Goal: Information Seeking & Learning: Learn about a topic

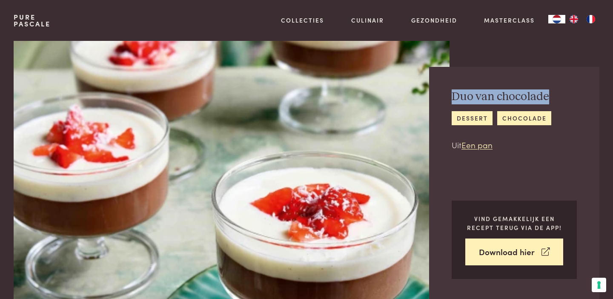
drag, startPoint x: 453, startPoint y: 94, endPoint x: 549, endPoint y: 94, distance: 95.7
click at [549, 94] on h2 "Duo van chocolade" at bounding box center [501, 96] width 100 height 15
copy h2 "Duo van chocolade"
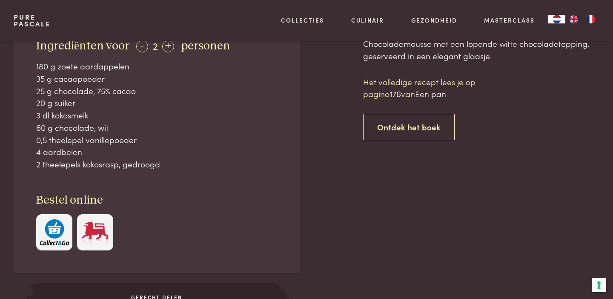
scroll to position [339, 0]
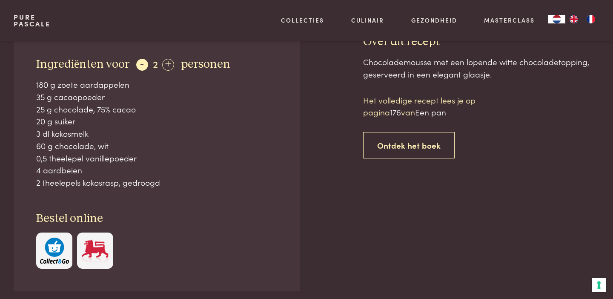
click at [139, 65] on div "-" at bounding box center [142, 65] width 12 height 12
click at [167, 66] on div "+" at bounding box center [166, 65] width 12 height 12
click at [167, 66] on div "+" at bounding box center [168, 65] width 12 height 12
click at [140, 65] on div "-" at bounding box center [142, 65] width 12 height 12
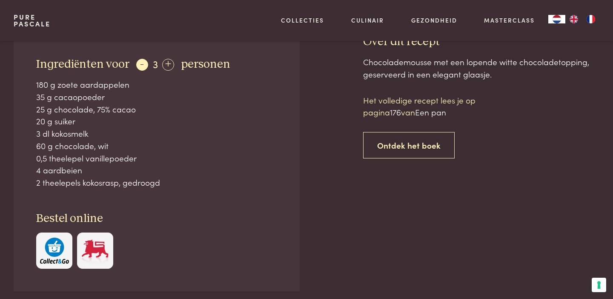
click at [140, 65] on div "-" at bounding box center [142, 65] width 12 height 12
drag, startPoint x: 35, startPoint y: 63, endPoint x: 164, endPoint y: 183, distance: 175.8
click at [164, 183] on div "Ingrediënten voor - 2 + personen 180 g zoete aardappelen 35 g cacaopoeder 25 g …" at bounding box center [157, 162] width 286 height 257
copy div "personen 180 g zoete aardappelen 35 g cacaopoeder 25 g chocolade, 75% cacao 20 …"
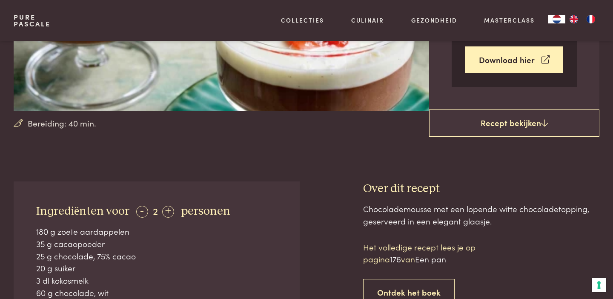
scroll to position [185, 0]
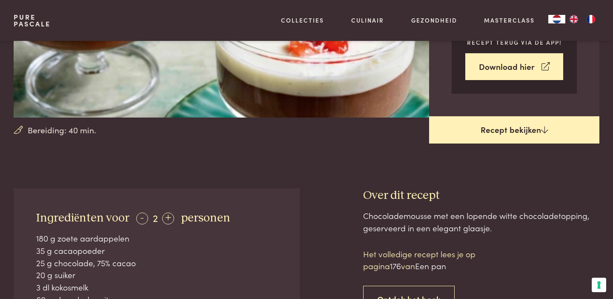
click at [535, 129] on link "Recept bekijken" at bounding box center [514, 129] width 170 height 27
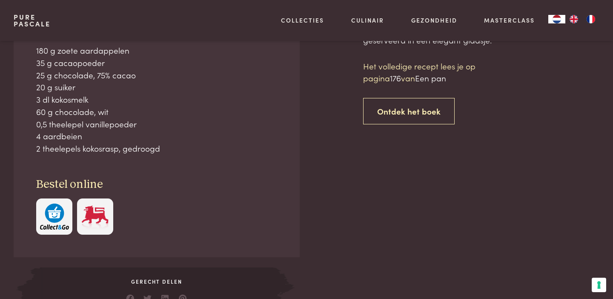
scroll to position [373, 0]
click at [520, 157] on div "Chocolademousse met een lopende witte chocoladetopping, geserveerd in een elega…" at bounding box center [481, 167] width 236 height 293
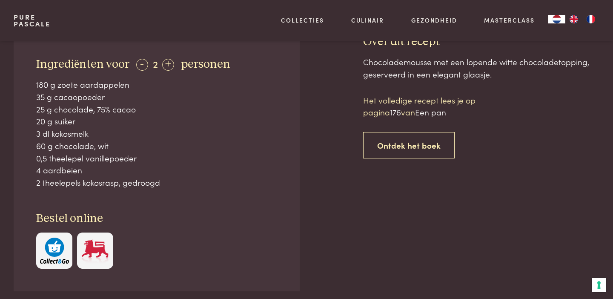
scroll to position [338, 0]
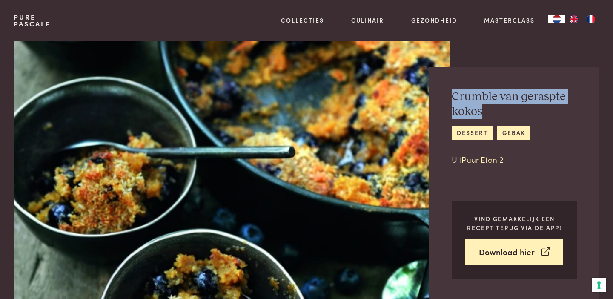
drag, startPoint x: 453, startPoint y: 97, endPoint x: 485, endPoint y: 113, distance: 35.4
click at [485, 113] on h2 "Crumble van geraspte kokos" at bounding box center [513, 103] width 125 height 29
copy h2 "Crumble van geraspte kokos"
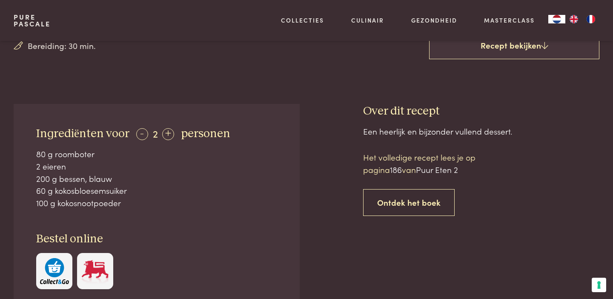
scroll to position [274, 0]
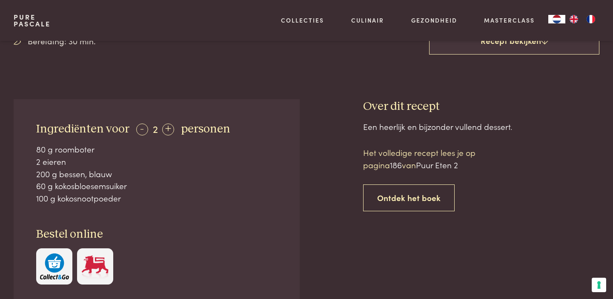
drag, startPoint x: 36, startPoint y: 125, endPoint x: 124, endPoint y: 197, distance: 113.1
click at [124, 197] on div "Ingrediënten voor - 2 + personen 80 g roomboter 2 eieren 200 g bessen, blauw 60…" at bounding box center [157, 203] width 286 height 208
copy div "personen 80 g roomboter 2 eieren 200 g bessen, blauw 60 g kokosbloesemsuiker 10…"
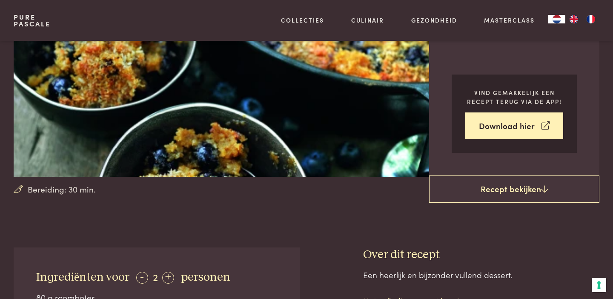
scroll to position [0, 0]
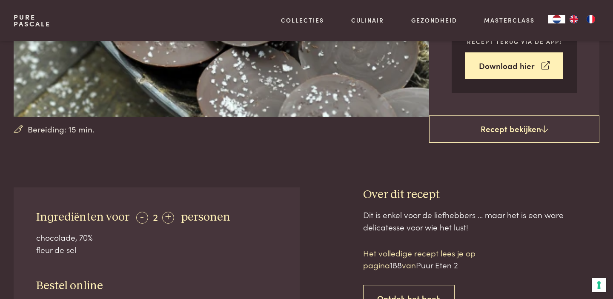
scroll to position [187, 0]
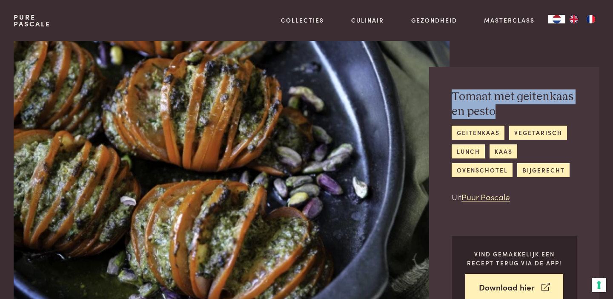
drag, startPoint x: 453, startPoint y: 97, endPoint x: 496, endPoint y: 110, distance: 45.8
click at [496, 110] on h2 "Tomaat met geitenkaas en pesto" at bounding box center [513, 103] width 125 height 29
copy h2 "Tomaat met geitenkaas en pesto"
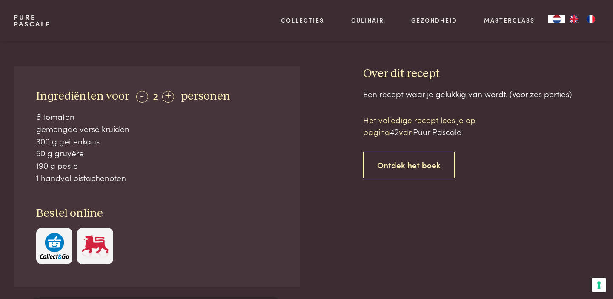
scroll to position [348, 0]
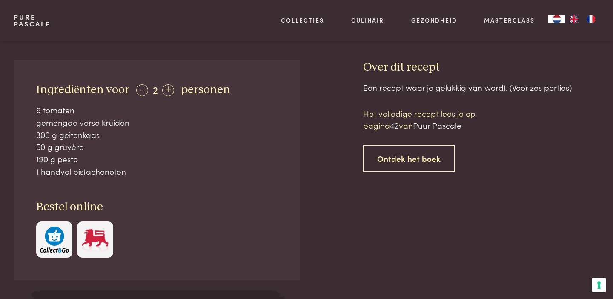
drag, startPoint x: 36, startPoint y: 88, endPoint x: 132, endPoint y: 173, distance: 128.1
click at [132, 173] on div "Ingrediënten voor - 2 + personen 6 tomaten gemengde verse kruiden 300 g geitenk…" at bounding box center [157, 170] width 286 height 220
copy div "personen 6 tomaten gemengde verse kruiden 300 g geitenkaas 50 g gruyère 190 g p…"
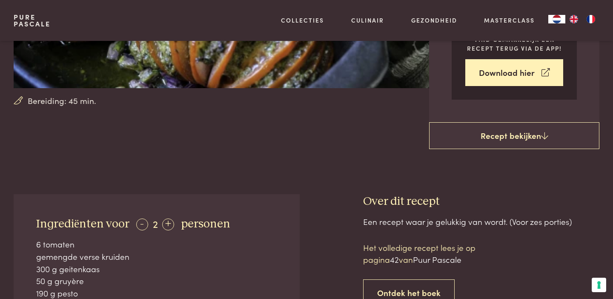
scroll to position [0, 0]
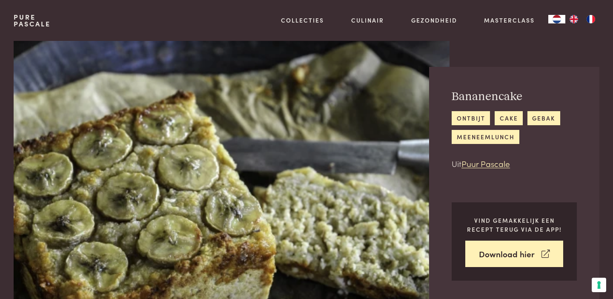
click at [483, 94] on h2 "Bananencake" at bounding box center [513, 96] width 125 height 15
copy h2 "Bananencake"
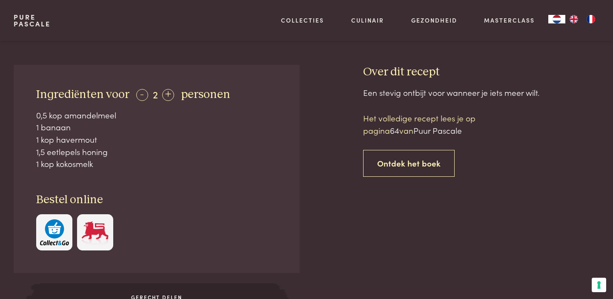
scroll to position [315, 0]
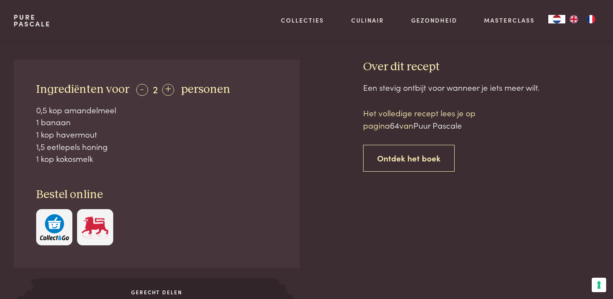
drag, startPoint x: 37, startPoint y: 89, endPoint x: 100, endPoint y: 159, distance: 94.0
click at [100, 159] on div "Ingrediënten voor - 2 + personen 0,5 kop amandelmeel 1 banaan 1 kop havermout 1…" at bounding box center [157, 164] width 286 height 208
copy div "personen 0,5 kop amandelmeel 1 banaan 1 kop havermout 1,5 eetlepels honing 1 ko…"
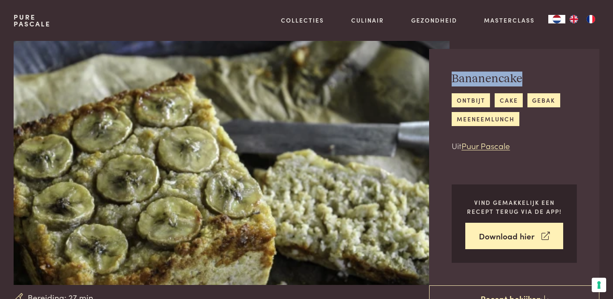
scroll to position [0, 0]
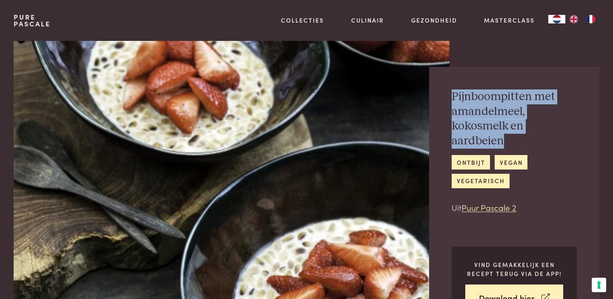
drag, startPoint x: 452, startPoint y: 94, endPoint x: 576, endPoint y: 125, distance: 128.0
click at [576, 125] on h2 "Pijnboompitten met amandelmeel, kokosmelk en aardbeien" at bounding box center [513, 118] width 125 height 59
copy h2 "Pijnboompitten met amandelmeel, kokosmelk en aardbeien"
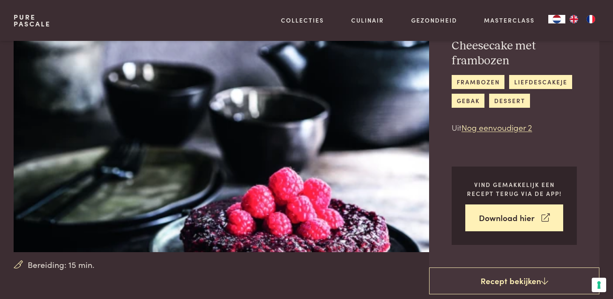
scroll to position [51, 0]
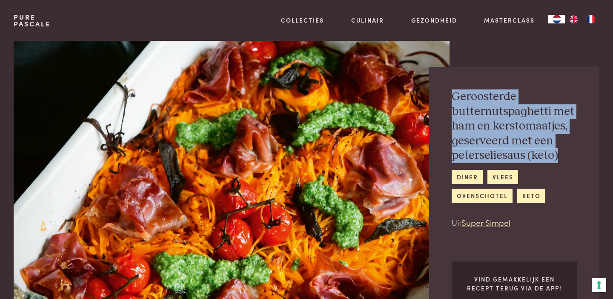
drag, startPoint x: 450, startPoint y: 94, endPoint x: 557, endPoint y: 162, distance: 126.5
click at [557, 162] on div "Geroosterde butternutspaghetti met ham en kerstomaatjes, geserveerd met een pet…" at bounding box center [514, 214] width 170 height 295
copy h2 "Geroosterde butternutspaghetti met ham en kerstomaatjes, geserveerd met een pet…"
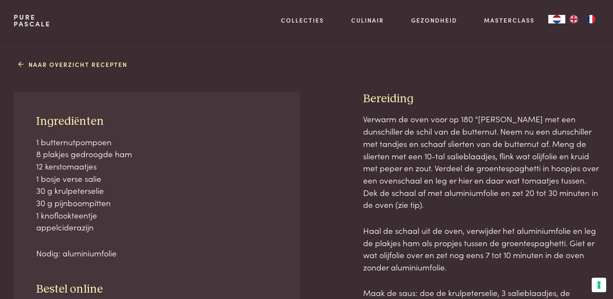
scroll to position [389, 0]
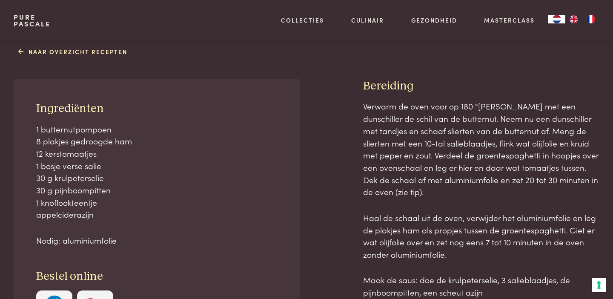
drag, startPoint x: 37, startPoint y: 109, endPoint x: 119, endPoint y: 244, distance: 157.9
click at [119, 244] on div "Ingrediënten 1 butternutpompoen 8 plakjes gedroogde ham 12 kerstomaatjes 1 bosj…" at bounding box center [157, 214] width 286 height 270
copy div "Ingrediënten 1 butternutpompoen 8 plakjes gedroogde ham 12 kerstomaatjes 1 bosj…"
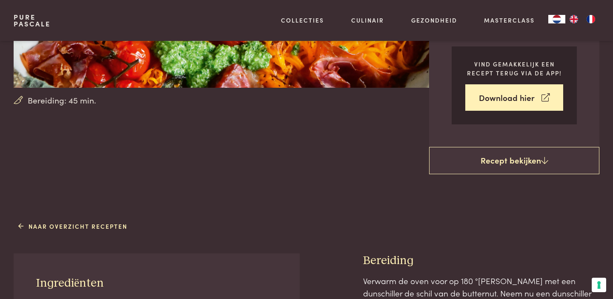
scroll to position [0, 0]
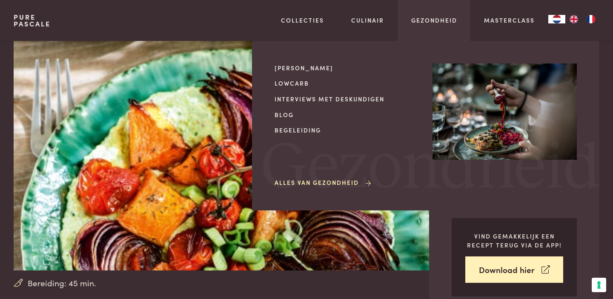
scroll to position [26, 0]
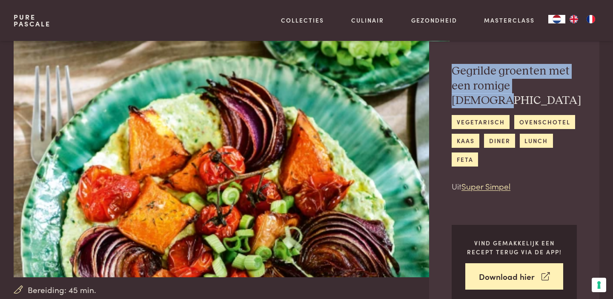
drag, startPoint x: 453, startPoint y: 71, endPoint x: 556, endPoint y: 84, distance: 103.8
click at [556, 84] on h2 "Gegrilde groenten met een romige fetasaus" at bounding box center [515, 86] width 129 height 44
copy h2 "Gegrilde groenten met een romige fetasaus"
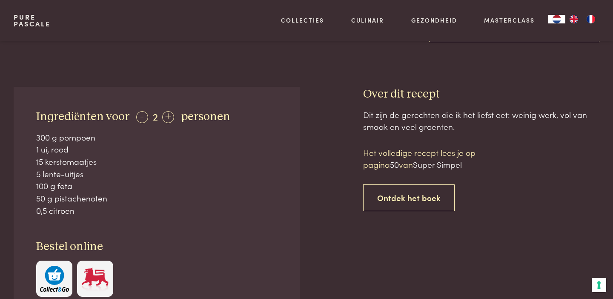
scroll to position [368, 0]
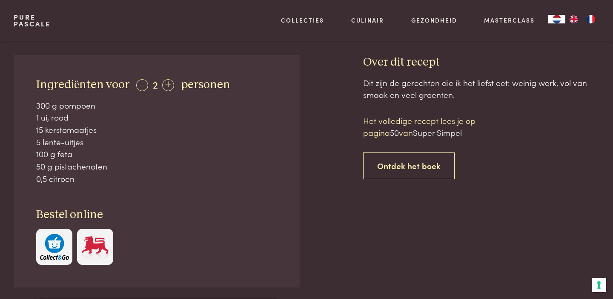
drag, startPoint x: 77, startPoint y: 167, endPoint x: 36, endPoint y: 90, distance: 86.6
click at [36, 90] on div "Ingrediënten voor - 2 + personen 300 g pompoen 1 ui, rood 15 kerstomaatjes 5 le…" at bounding box center [157, 171] width 286 height 232
copy div "300 g pompoen 1 ui, rood 15 kerstomaatjes 5 lente-uitjes 100 g feta 50 g pistac…"
click at [247, 231] on div at bounding box center [156, 246] width 241 height 36
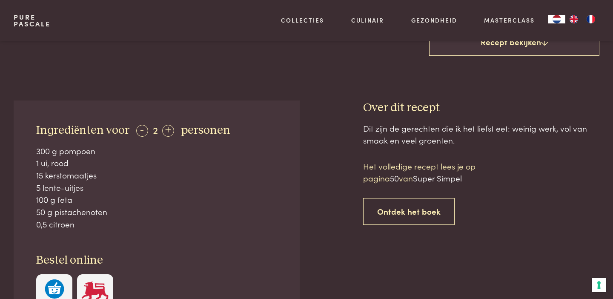
scroll to position [0, 0]
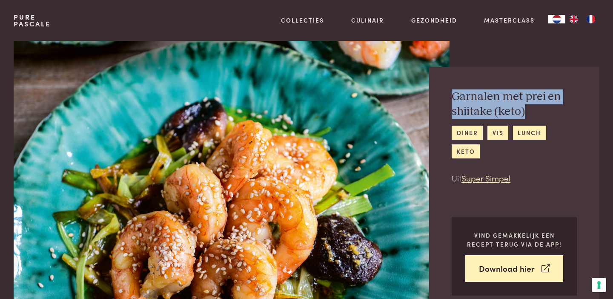
drag, startPoint x: 451, startPoint y: 94, endPoint x: 529, endPoint y: 110, distance: 79.8
click at [529, 110] on div "Garnalen met prei en shiitake (keto) diner vis lunch keto Uit Super Simpel Vind…" at bounding box center [514, 192] width 170 height 251
copy h2 "Garnalen met prei en shiitake (keto)"
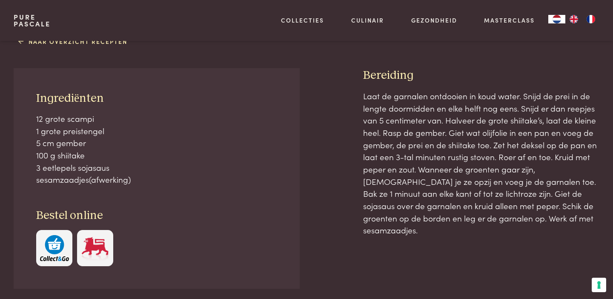
scroll to position [359, 0]
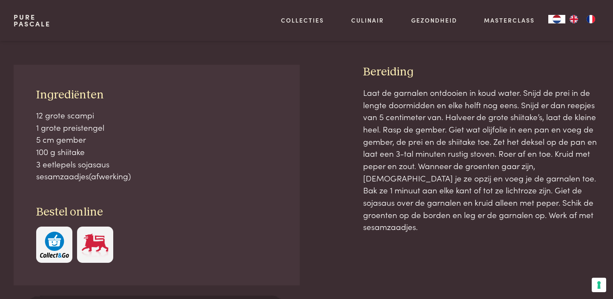
drag, startPoint x: 35, startPoint y: 94, endPoint x: 137, endPoint y: 180, distance: 133.1
click at [137, 180] on div "Ingrediënten 12 grote scampi 1 grote preistengel 5 cm gember 100 g shiitake 3 e…" at bounding box center [157, 175] width 286 height 220
copy div "Ingrediënten 12 grote scampi 1 grote preistengel 5 cm gember 100 g shiitake 3 e…"
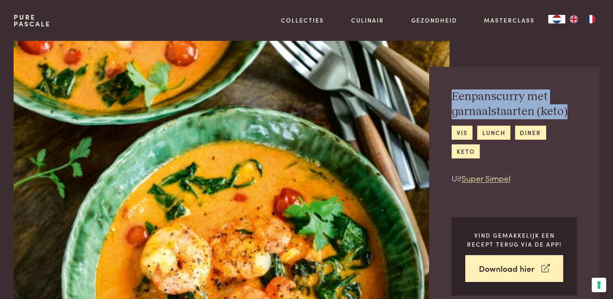
drag, startPoint x: 453, startPoint y: 97, endPoint x: 570, endPoint y: 112, distance: 117.5
click at [570, 112] on h2 "Eenpanscurry met garnaalstaarten (keto)" at bounding box center [513, 103] width 125 height 29
copy h2 "Eenpanscurry met garnaalstaarten (keto)"
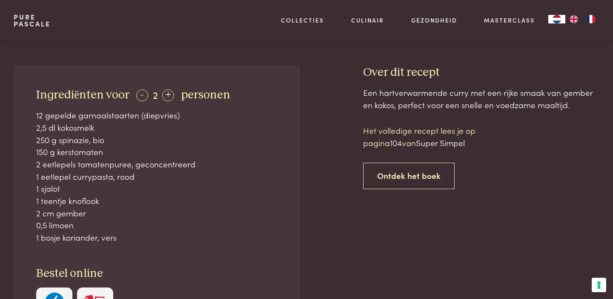
scroll to position [326, 0]
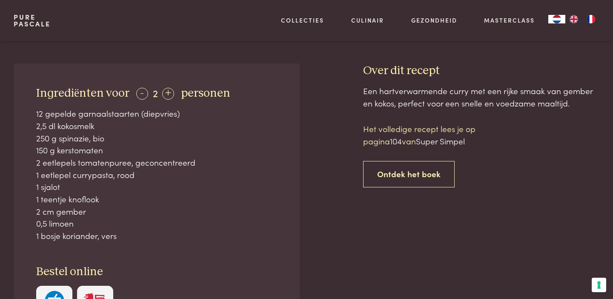
drag, startPoint x: 36, startPoint y: 113, endPoint x: 126, endPoint y: 243, distance: 158.0
click at [126, 243] on div "Ingrediënten voor - 2 + personen 12 gepelde garnaalstaarten (diepvries) 2,5 dl …" at bounding box center [157, 203] width 286 height 281
copy div "12 gepelde garnaalstaarten (diepvries) 2,5 dl kokosmelk 250 g spinazie, bio 150…"
click at [314, 151] on div at bounding box center [331, 232] width 36 height 339
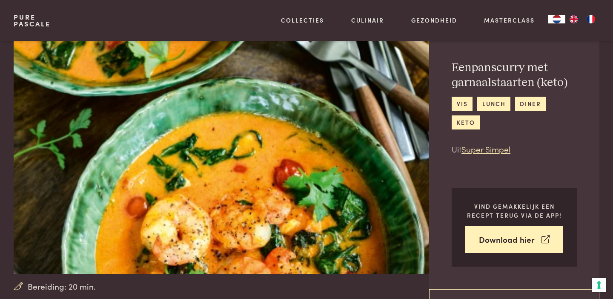
scroll to position [0, 0]
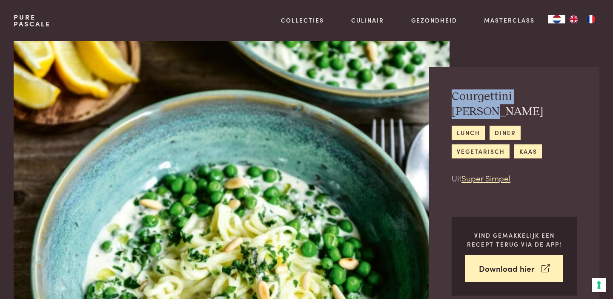
drag, startPoint x: 453, startPoint y: 97, endPoint x: 553, endPoint y: 97, distance: 100.0
click at [553, 97] on h2 "Courgettini [PERSON_NAME]" at bounding box center [513, 103] width 125 height 29
copy h2 "Courgettini [PERSON_NAME]"
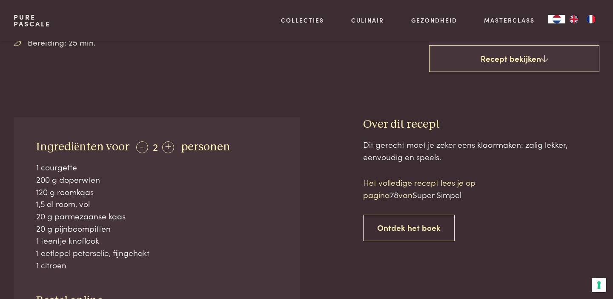
scroll to position [277, 0]
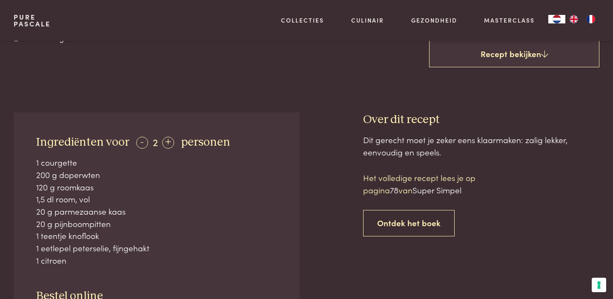
drag, startPoint x: 35, startPoint y: 148, endPoint x: 71, endPoint y: 246, distance: 104.4
click at [71, 246] on div "Ingrediënten voor - 2 + personen 1 courgette 200 g doperwten 120 g roomkaas 1,5…" at bounding box center [157, 240] width 286 height 257
copy div "1 courgette 200 g doperwten 120 g roomkaas 1,5 dl room, vol 20 g parmezaanse ka…"
click at [249, 217] on div "20 g pijnboompitten" at bounding box center [156, 223] width 241 height 12
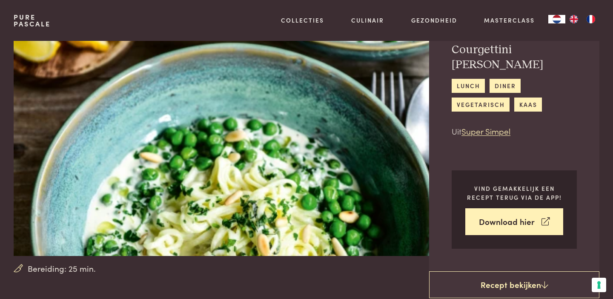
scroll to position [0, 0]
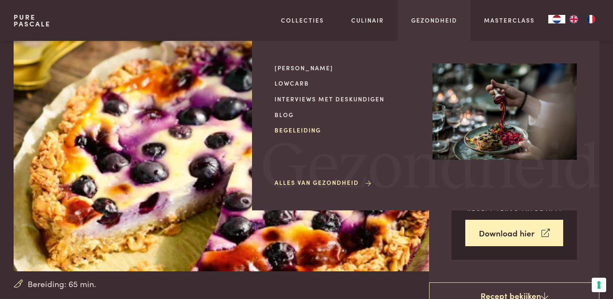
scroll to position [42, 0]
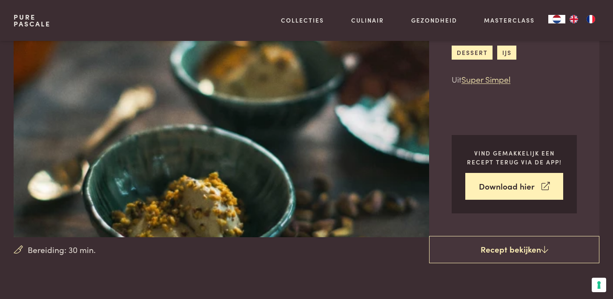
scroll to position [53, 0]
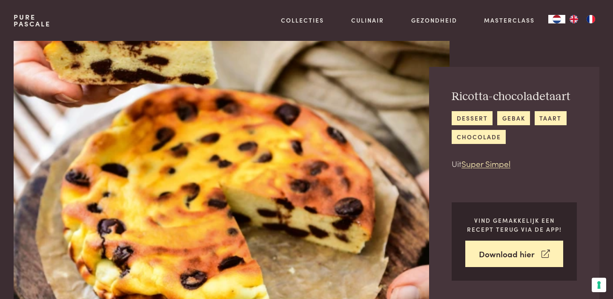
click at [420, 242] on img at bounding box center [232, 172] width 436 height 262
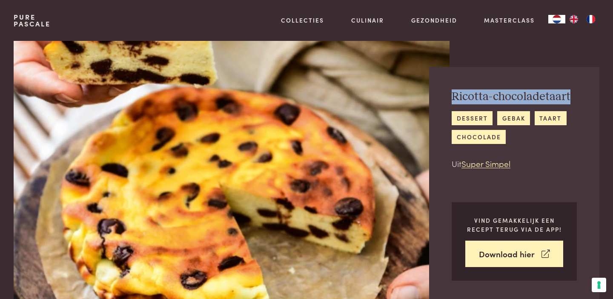
drag, startPoint x: 451, startPoint y: 97, endPoint x: 577, endPoint y: 104, distance: 126.1
click at [577, 104] on div "Ricotta-chocoladetaart dessert gebak taart chocolade Uit Super Simpel Vind gema…" at bounding box center [514, 185] width 170 height 236
copy h2 "Ricotta-chocoladetaart"
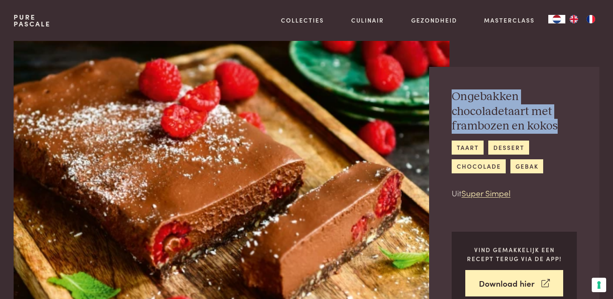
drag, startPoint x: 454, startPoint y: 97, endPoint x: 560, endPoint y: 128, distance: 110.4
click at [560, 128] on h2 "Ongebakken chocoladetaart met frambozen en kokos" at bounding box center [513, 111] width 125 height 44
copy h2 "Ongebakken chocoladetaart met frambozen en kokos"
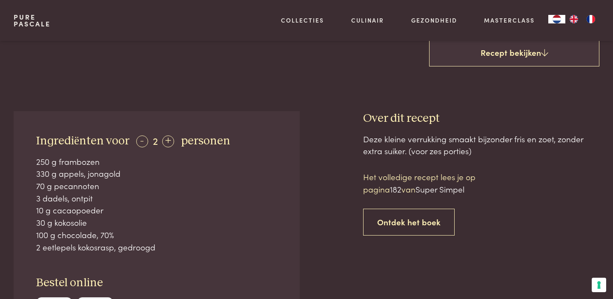
scroll to position [306, 0]
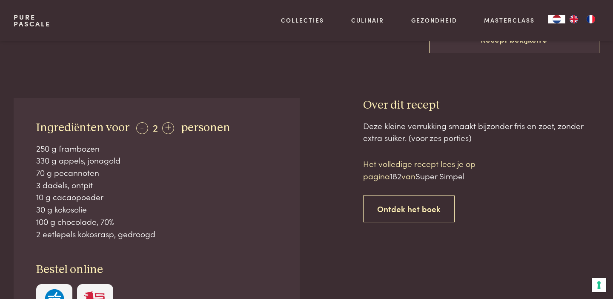
drag, startPoint x: 37, startPoint y: 148, endPoint x: 157, endPoint y: 237, distance: 150.0
click at [157, 237] on div "250 g frambozen 330 g appels, jonagold 70 g pecannoten 3 dadels, ontpit 10 g ca…" at bounding box center [156, 191] width 241 height 98
copy div "250 g frambozen 330 g appels, jonagold 70 g pecannoten 3 dadels, ontpit 10 g ca…"
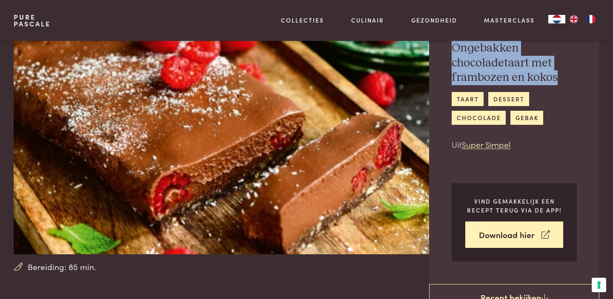
scroll to position [0, 0]
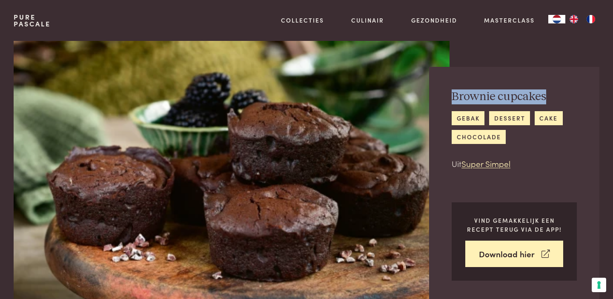
drag, startPoint x: 454, startPoint y: 94, endPoint x: 547, endPoint y: 96, distance: 93.2
click at [547, 96] on h2 "Brownie cupcakes" at bounding box center [513, 96] width 125 height 15
copy h2 "Brownie cupcakes"
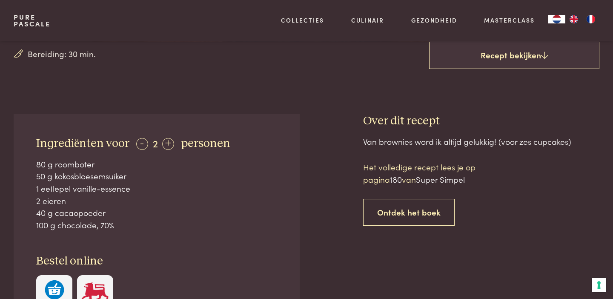
scroll to position [266, 0]
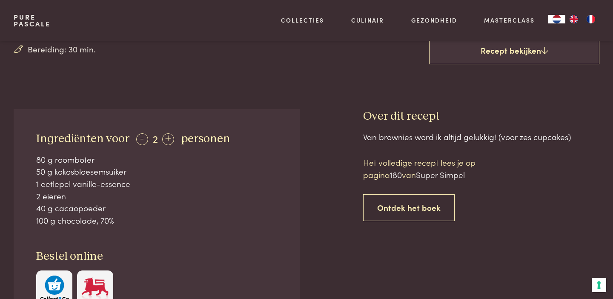
drag, startPoint x: 38, startPoint y: 159, endPoint x: 114, endPoint y: 220, distance: 96.5
click at [114, 220] on div "80 g roomboter 50 g kokosbloesemsuiker 1 eetlepel vanille-essence 2 eieren 40 g…" at bounding box center [156, 189] width 241 height 73
copy div "80 g roomboter 50 g kokosbloesemsuiker 1 eetlepel vanille-essence 2 eieren 40 g…"
click at [241, 121] on div "Ingrediënten voor - 2 + personen 80 g roomboter 50 g kokosbloesemsuiker 1 eetle…" at bounding box center [157, 219] width 286 height 220
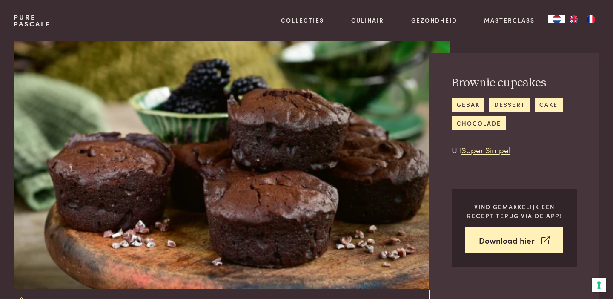
scroll to position [0, 0]
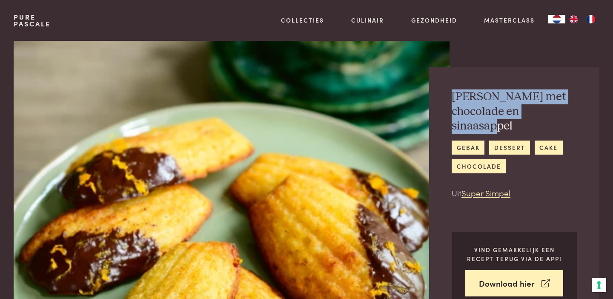
drag, startPoint x: 452, startPoint y: 96, endPoint x: 516, endPoint y: 135, distance: 75.4
click at [516, 135] on div "Madeleines met chocolade en sinaasappel gebak dessert cake chocolade Uit Super …" at bounding box center [513, 143] width 125 height 109
copy h2 "Madeleines met chocolade en sinaasappel"
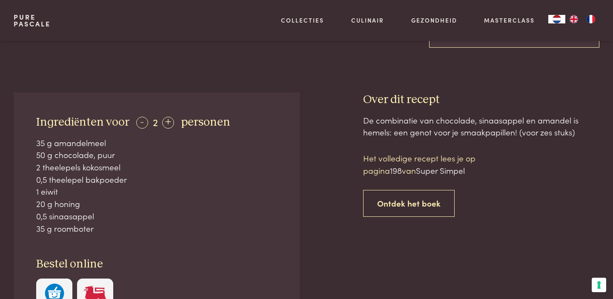
scroll to position [313, 0]
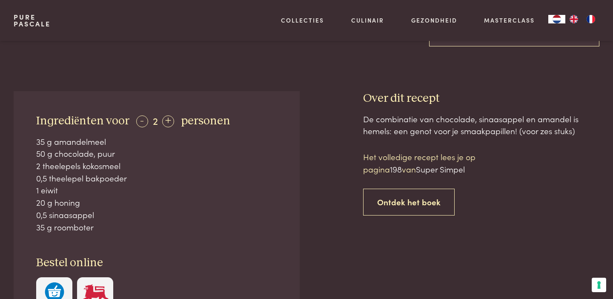
drag, startPoint x: 37, startPoint y: 140, endPoint x: 101, endPoint y: 230, distance: 110.1
click at [101, 230] on div "35 g amandelmeel 50 g chocolade, puur 2 theelepels kokosmeel 0,5 theelepel bakp…" at bounding box center [156, 184] width 241 height 98
copy div "35 g amandelmeel 50 g chocolade, puur 2 theelepels kokosmeel 0,5 theelepel bakp…"
click at [254, 169] on div "2 theelepels kokosmeel" at bounding box center [156, 166] width 241 height 12
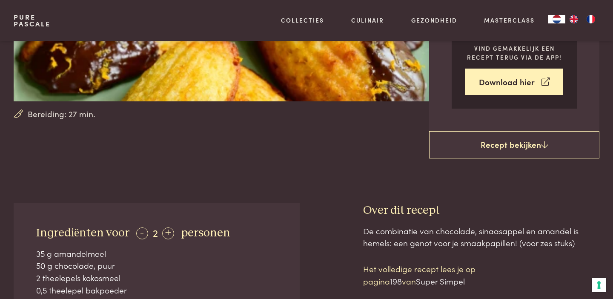
scroll to position [0, 0]
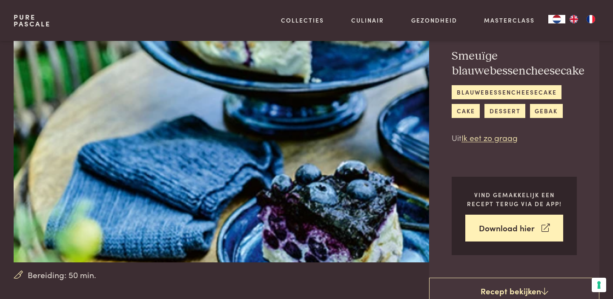
scroll to position [49, 0]
